Goal: Find contact information: Find contact information

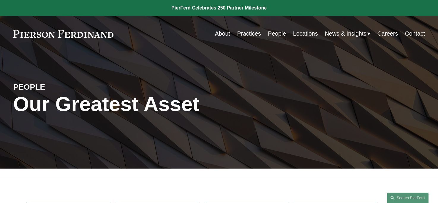
click at [279, 35] on link "People" at bounding box center [277, 34] width 18 height 12
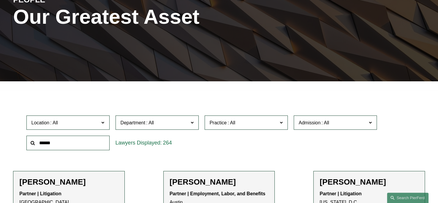
scroll to position [119, 0]
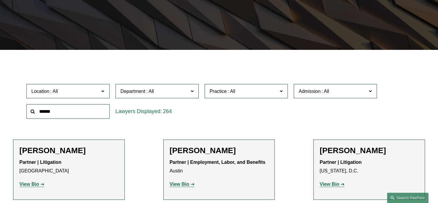
click at [370, 94] on span at bounding box center [369, 91] width 3 height 8
click at [0, 0] on link "[US_STATE]" at bounding box center [0, 0] width 0 height 0
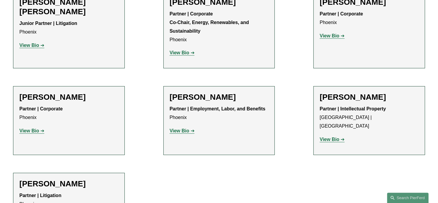
scroll to position [297, 0]
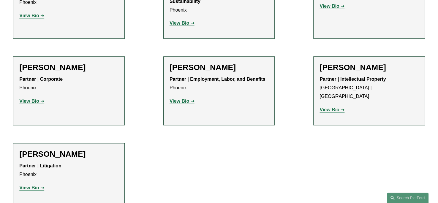
click at [27, 185] on strong "View Bio" at bounding box center [29, 187] width 20 height 5
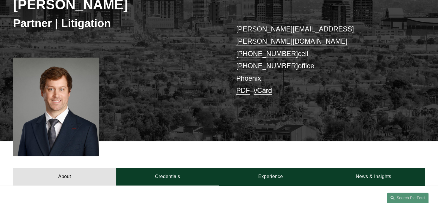
scroll to position [89, 0]
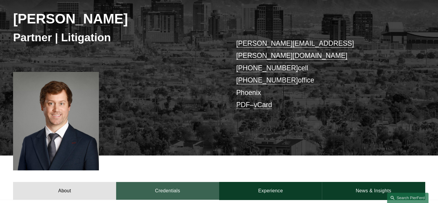
click at [157, 182] on link "Credentials" at bounding box center [167, 191] width 103 height 18
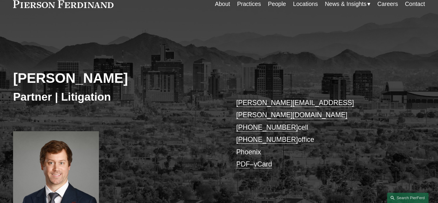
scroll to position [59, 0]
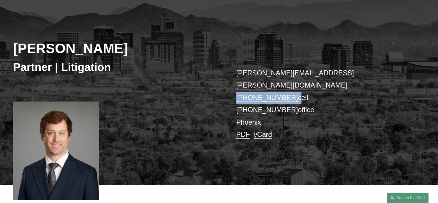
drag, startPoint x: 287, startPoint y: 86, endPoint x: 236, endPoint y: 84, distance: 51.4
click at [236, 84] on div "David Andrew Timchak Partner | Litigation david.timchak@pierferd.com +1.480.223…" at bounding box center [219, 95] width 438 height 180
copy p "+1.480.223.3533"
click at [240, 131] on link "PDF" at bounding box center [243, 135] width 14 height 8
